Goal: Transaction & Acquisition: Purchase product/service

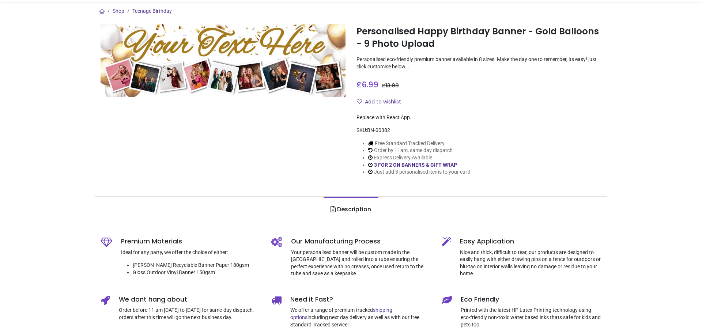
scroll to position [110, 0]
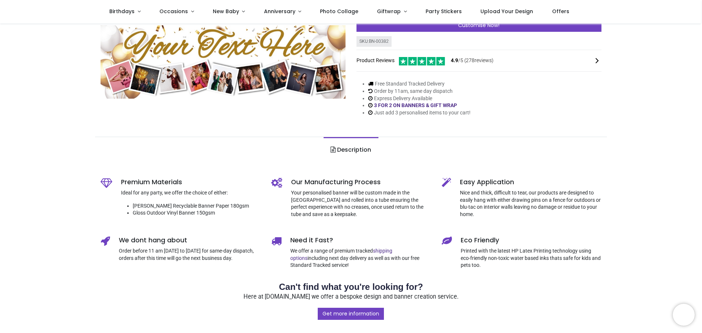
click at [59, 176] on div "Shop Teenage Birthday Personalised Happy Birthday Banner - Gold Balloons - 9 Ph…" at bounding box center [351, 229] width 702 height 630
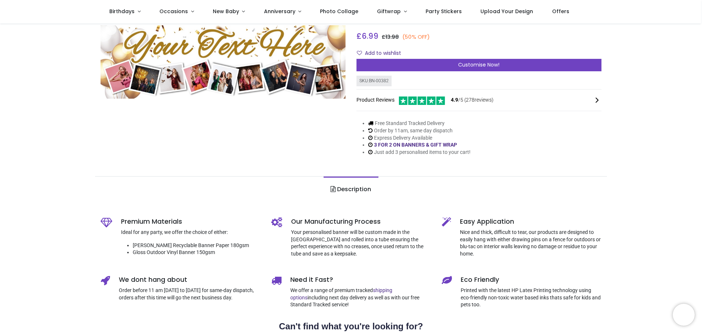
scroll to position [0, 0]
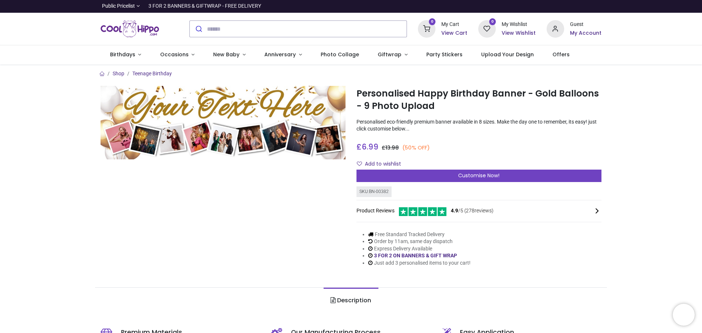
click at [190, 53] on link "Occasions" at bounding box center [177, 54] width 53 height 19
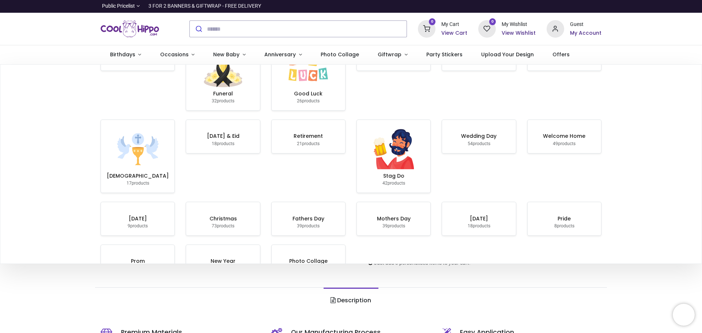
scroll to position [37, 0]
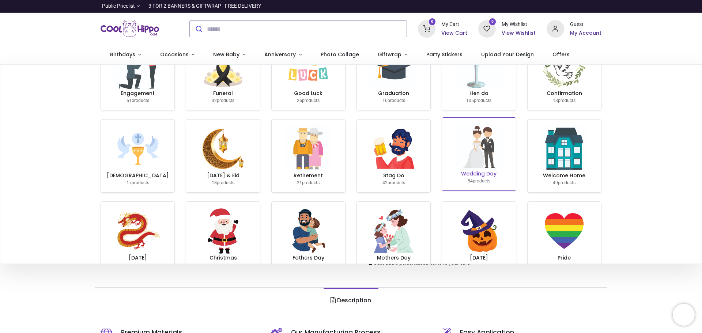
click at [476, 137] on img at bounding box center [478, 147] width 47 height 47
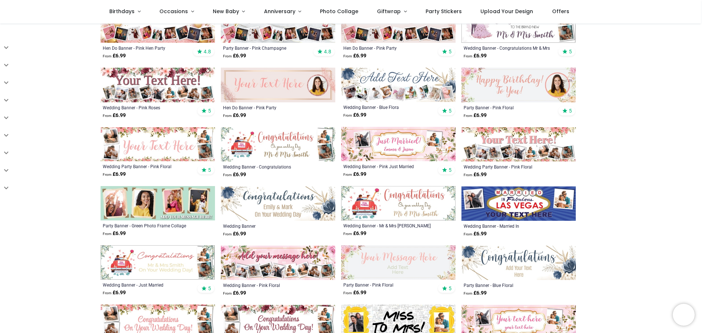
scroll to position [217, 0]
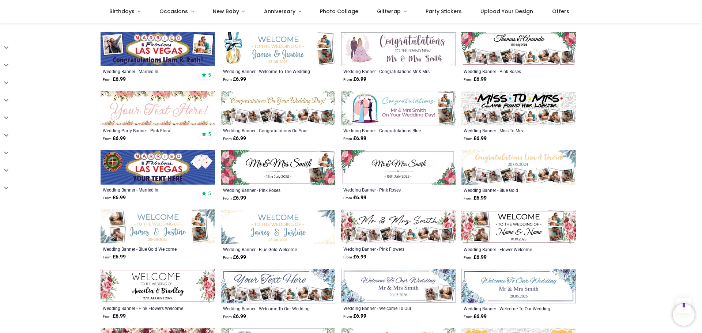
scroll to position [510, 0]
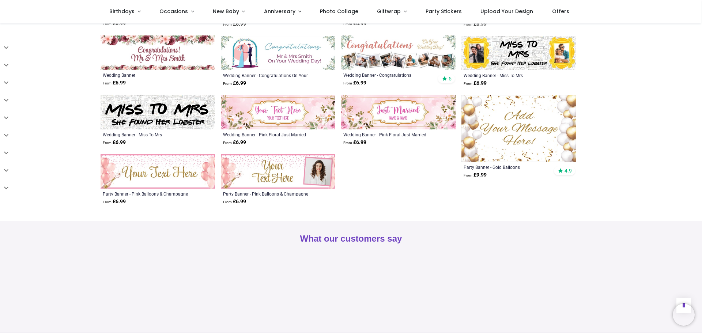
scroll to position [510, 0]
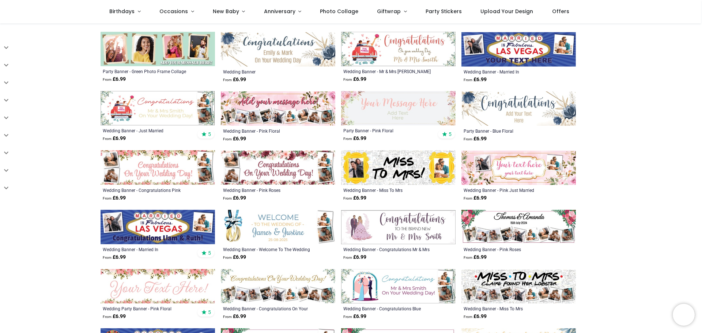
scroll to position [254, 0]
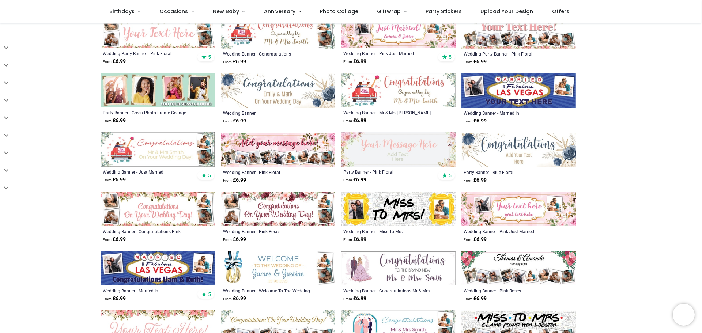
click at [174, 260] on img at bounding box center [158, 268] width 114 height 34
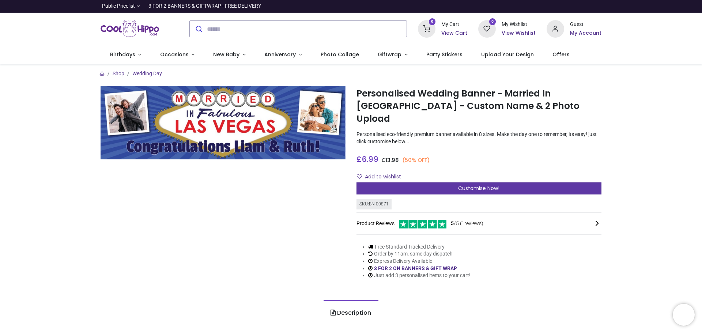
click at [475, 185] on span "Customise Now!" at bounding box center [478, 188] width 41 height 7
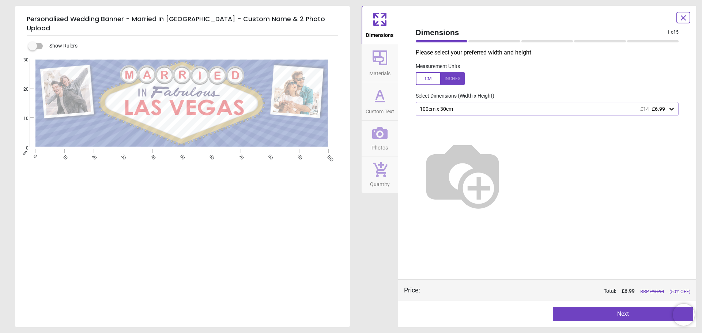
click at [678, 18] on div at bounding box center [683, 18] width 14 height 12
click at [682, 18] on icon at bounding box center [683, 18] width 9 height 9
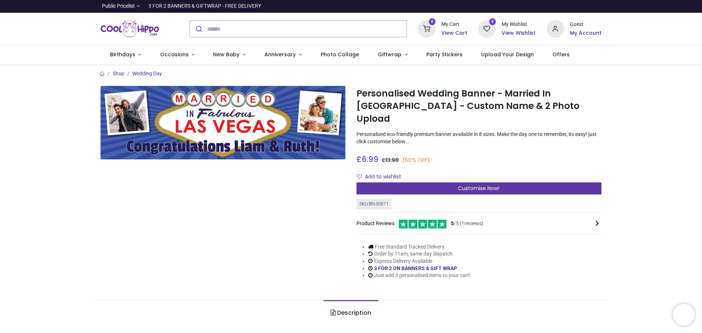
click at [476, 185] on span "Customise Now!" at bounding box center [478, 188] width 41 height 7
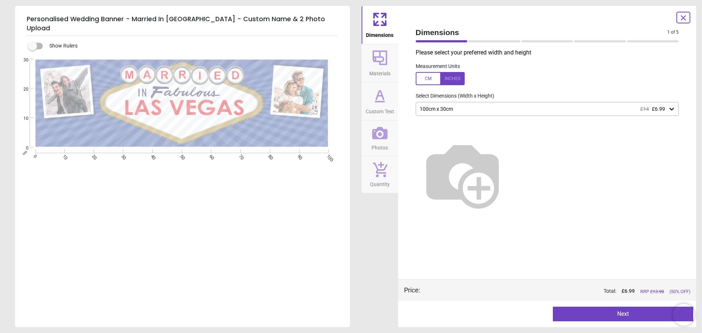
click at [672, 108] on icon at bounding box center [671, 108] width 7 height 7
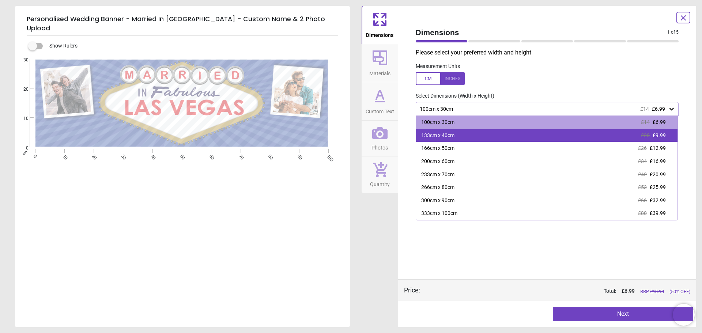
click at [668, 132] on div "133cm x 40cm £20 £9.99" at bounding box center [547, 135] width 262 height 13
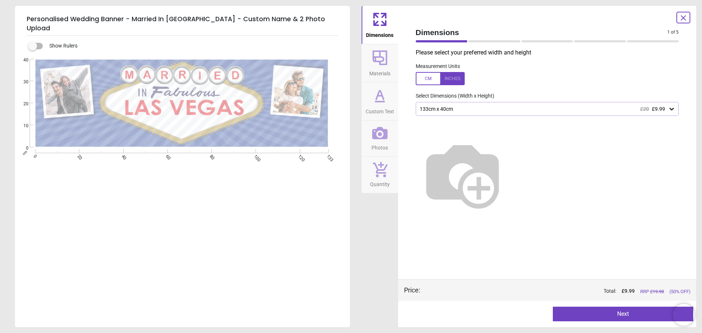
click at [616, 315] on button "Next" at bounding box center [623, 314] width 140 height 15
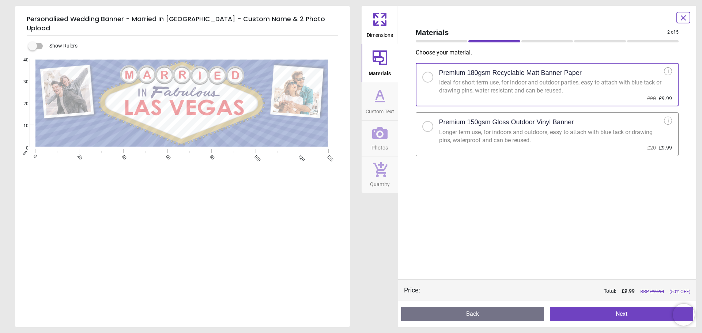
click at [472, 122] on h2 "Premium 150gsm Gloss Outdoor Vinyl Banner" at bounding box center [506, 122] width 135 height 9
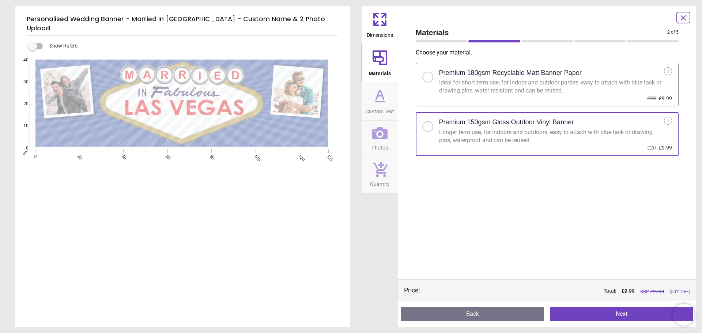
click at [431, 79] on div at bounding box center [427, 77] width 11 height 11
click at [619, 315] on button "Next" at bounding box center [621, 314] width 143 height 15
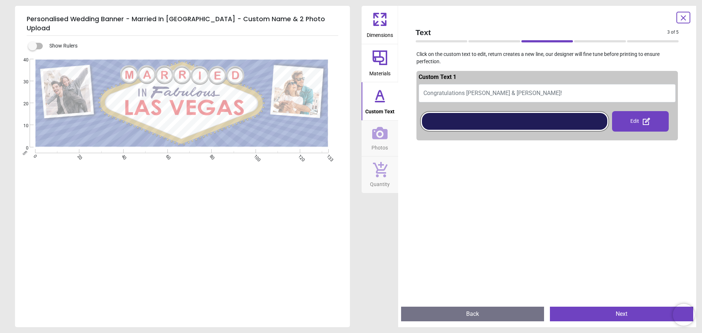
click at [476, 94] on span "Congratulations Liam & Ruth!" at bounding box center [492, 93] width 139 height 7
click at [478, 95] on span "Congratulations Liam & Ruth!" at bounding box center [492, 93] width 139 height 7
click at [489, 95] on span "Congratulations Liam & Ruth!" at bounding box center [492, 93] width 139 height 7
click at [511, 95] on button "Congratulations Liam & Ruth!" at bounding box center [547, 93] width 257 height 18
click at [637, 121] on div "Edit" at bounding box center [640, 121] width 57 height 20
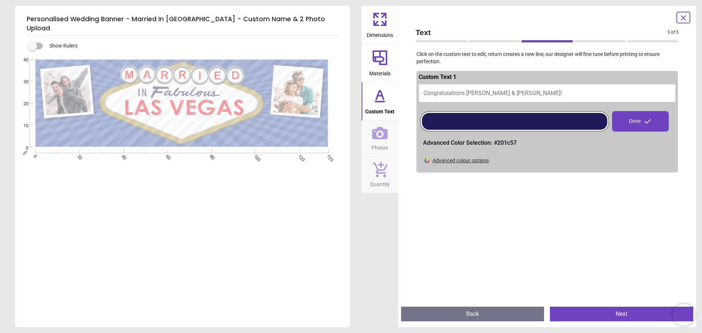
click at [491, 92] on span "Congratulations Liam & Ruth!" at bounding box center [492, 93] width 139 height 7
type textarea "***"
type textarea "**********"
click at [635, 123] on div "Done" at bounding box center [640, 121] width 57 height 20
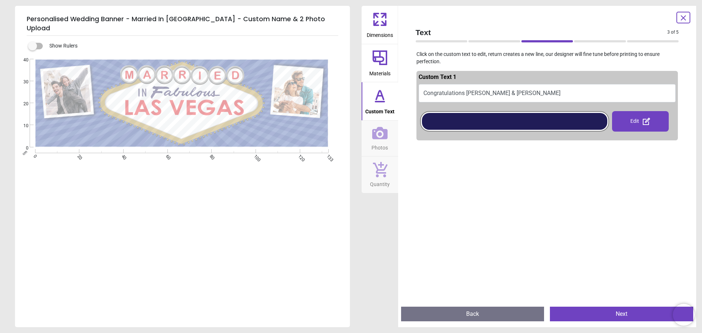
click at [600, 123] on div at bounding box center [514, 121] width 185 height 17
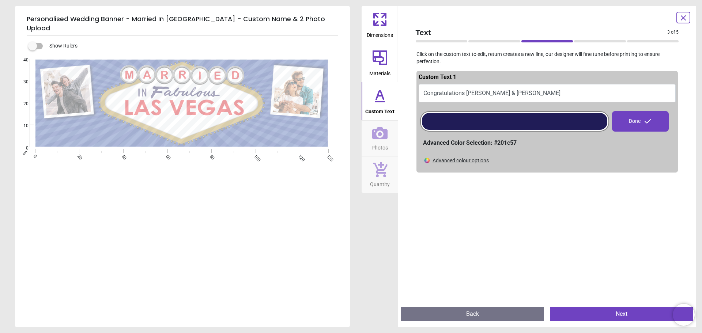
click at [479, 159] on div "Advanced colour options" at bounding box center [460, 160] width 56 height 7
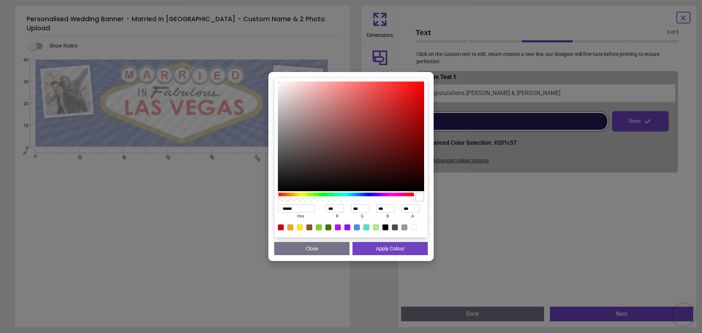
click at [333, 249] on button "Close" at bounding box center [311, 248] width 75 height 13
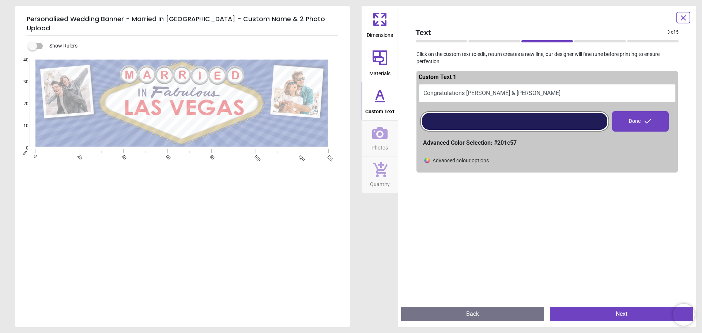
click at [614, 313] on button "Next" at bounding box center [621, 314] width 143 height 15
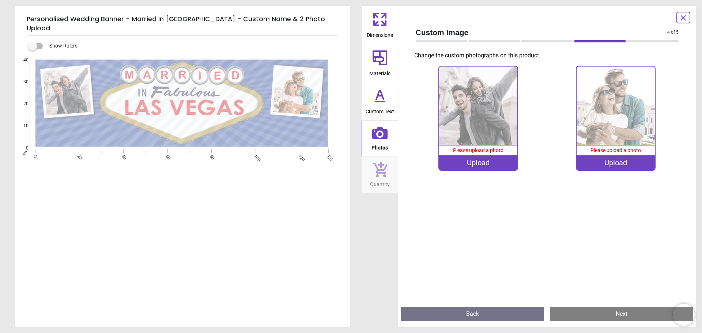
click at [476, 127] on img at bounding box center [478, 106] width 78 height 78
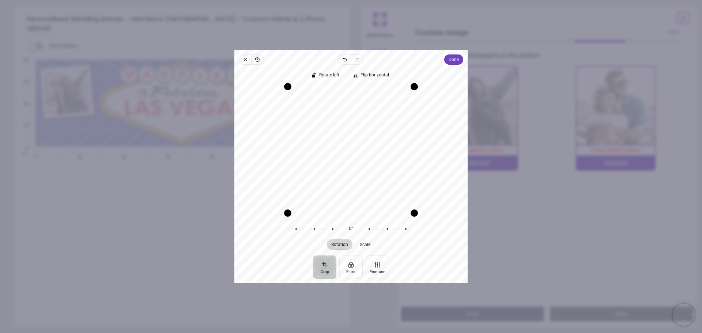
drag, startPoint x: 371, startPoint y: 166, endPoint x: 368, endPoint y: 170, distance: 5.0
click at [368, 170] on div "Recenter" at bounding box center [350, 149] width 221 height 126
drag, startPoint x: 368, startPoint y: 166, endPoint x: 372, endPoint y: 171, distance: 7.3
click at [372, 171] on div "Recenter" at bounding box center [350, 149] width 221 height 126
drag, startPoint x: 372, startPoint y: 171, endPoint x: 374, endPoint y: 178, distance: 7.5
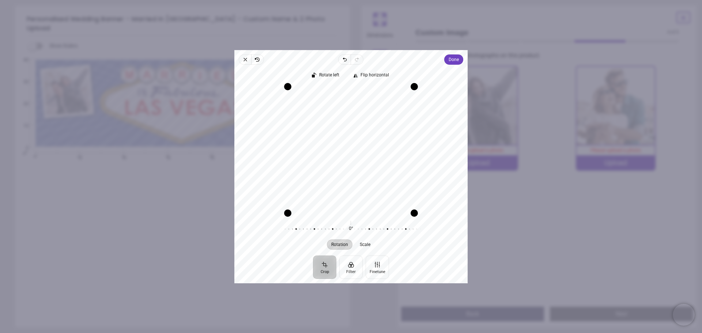
click at [374, 178] on div "Recenter" at bounding box center [350, 149] width 221 height 126
click at [448, 60] on span "Done" at bounding box center [453, 59] width 10 height 9
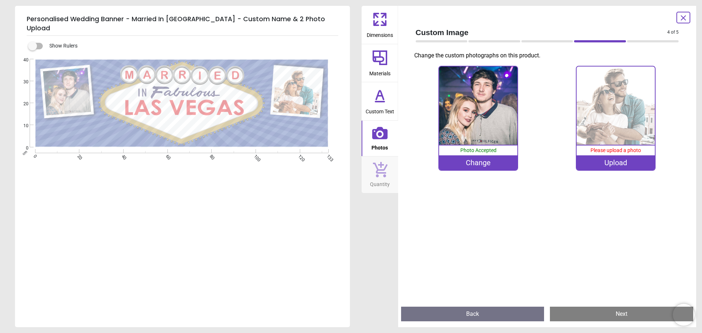
click at [622, 154] on div "Please upload a photo" at bounding box center [615, 150] width 78 height 10
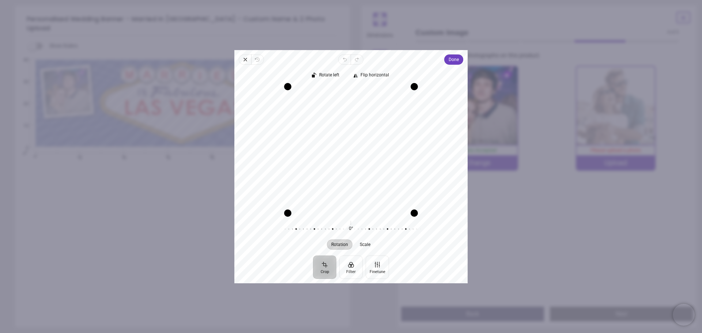
drag, startPoint x: 366, startPoint y: 146, endPoint x: 366, endPoint y: 178, distance: 31.4
click at [366, 178] on div "Recenter" at bounding box center [350, 149] width 221 height 126
drag, startPoint x: 363, startPoint y: 144, endPoint x: 369, endPoint y: 186, distance: 42.5
click at [363, 187] on div "Recenter" at bounding box center [350, 149] width 221 height 126
drag, startPoint x: 361, startPoint y: 170, endPoint x: 367, endPoint y: 173, distance: 6.5
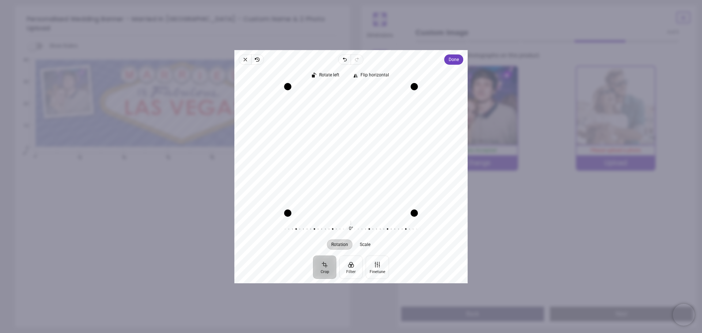
click at [367, 173] on div "Recenter" at bounding box center [350, 149] width 221 height 126
click at [454, 60] on span "Done" at bounding box center [453, 59] width 10 height 9
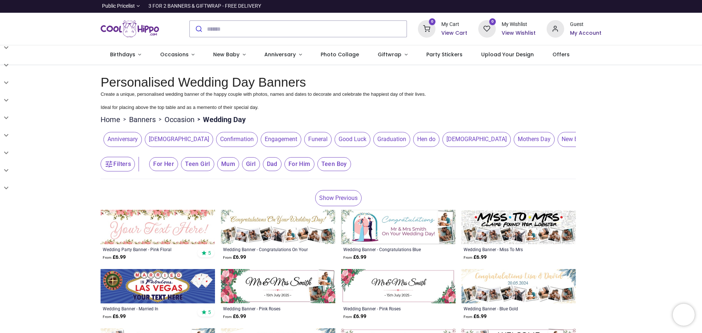
click at [337, 201] on link "Show Previous" at bounding box center [338, 198] width 46 height 16
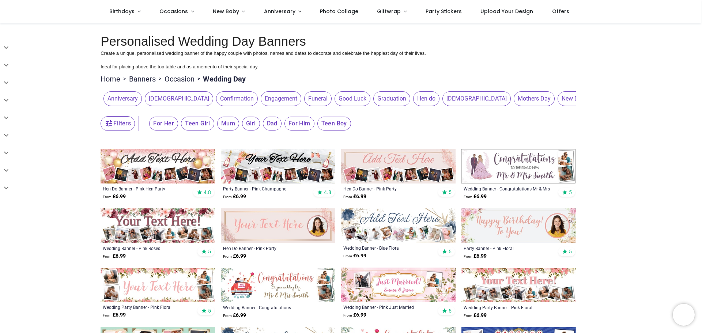
scroll to position [292, 0]
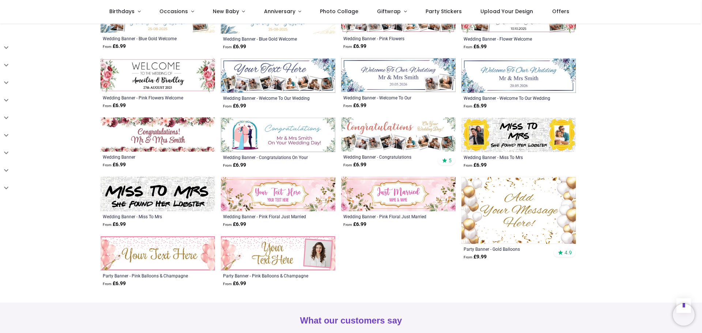
scroll to position [548, 0]
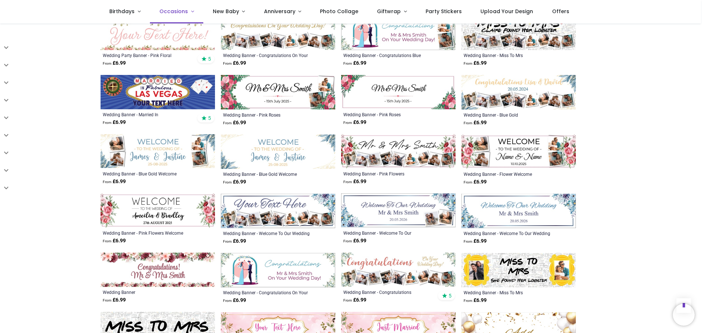
click at [177, 12] on span "Occasions" at bounding box center [173, 11] width 29 height 7
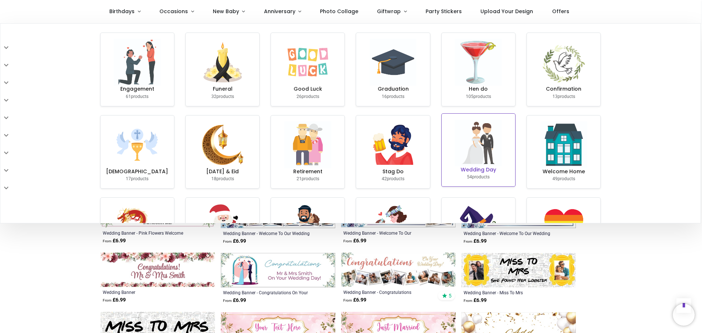
click at [476, 130] on img at bounding box center [478, 143] width 47 height 47
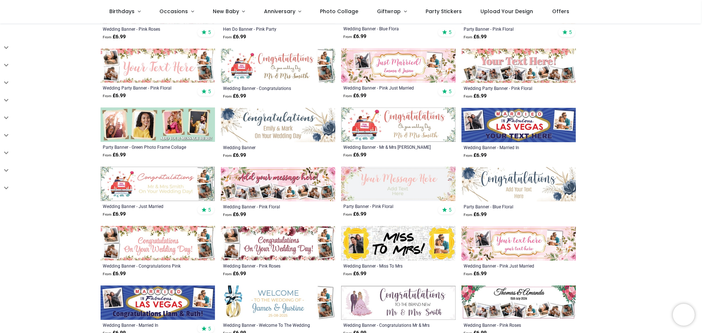
scroll to position [256, 0]
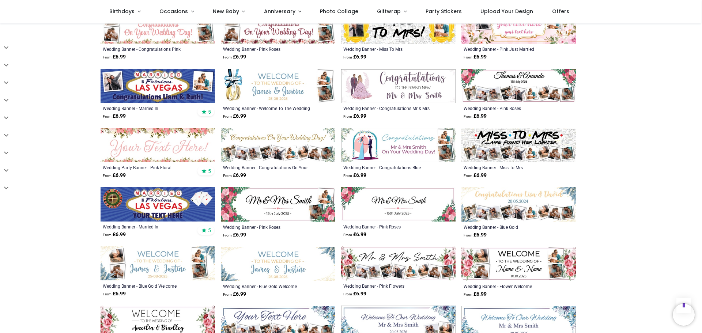
scroll to position [439, 0]
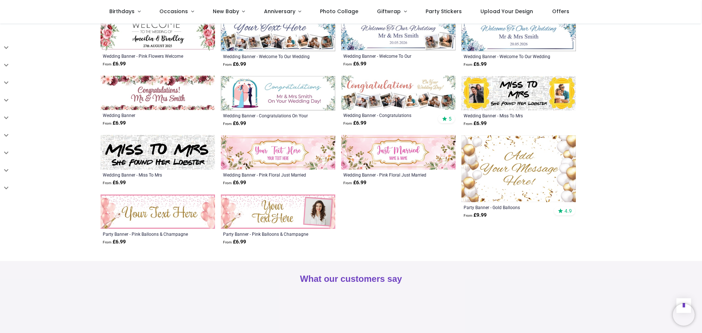
scroll to position [768, 0]
